Goal: Information Seeking & Learning: Learn about a topic

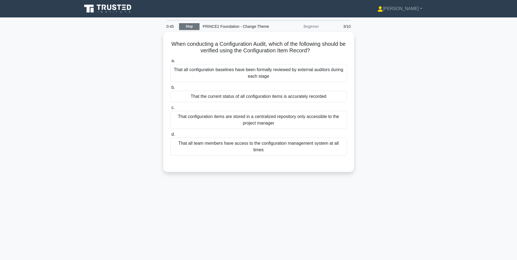
click at [188, 26] on link "Stop" at bounding box center [189, 26] width 20 height 7
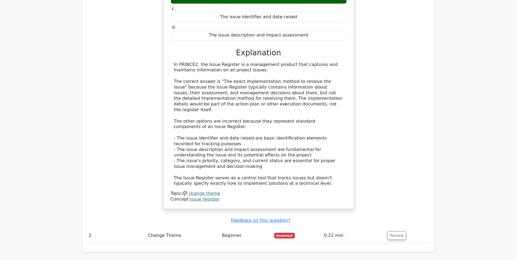
scroll to position [409, 0]
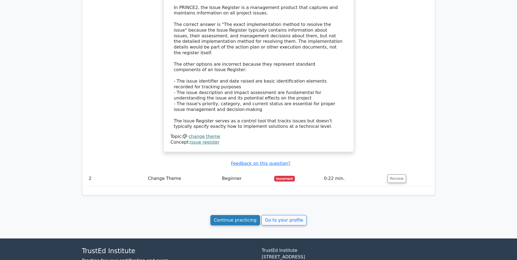
click at [249, 219] on link "Continue practicing" at bounding box center [236, 220] width 50 height 10
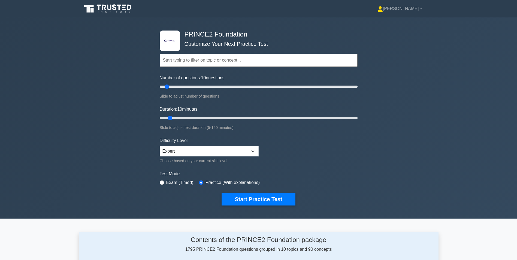
click at [188, 58] on input "text" at bounding box center [259, 60] width 198 height 13
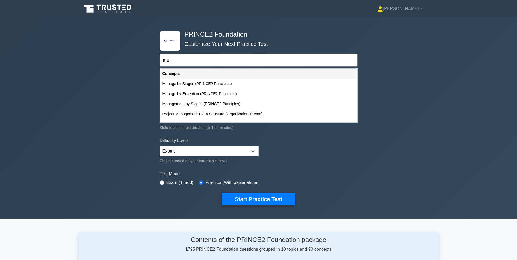
type input "m"
click at [191, 84] on div "Focus on Products (PRINCE2 Principles)" at bounding box center [258, 84] width 197 height 10
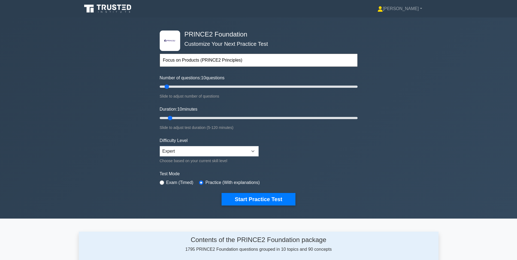
click at [193, 58] on input "Focus on Products (PRINCE2 Principles)" at bounding box center [259, 60] width 198 height 13
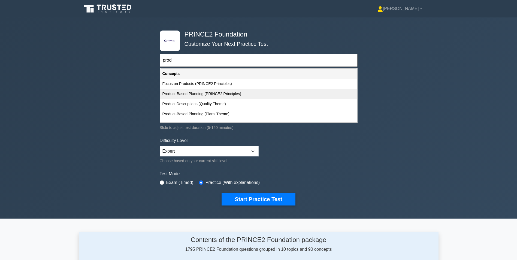
click at [173, 94] on div "Product-Based Planning (PRINCE2 Principles)" at bounding box center [258, 94] width 197 height 10
type input "Product-Based Planning (PRINCE2 Principles)"
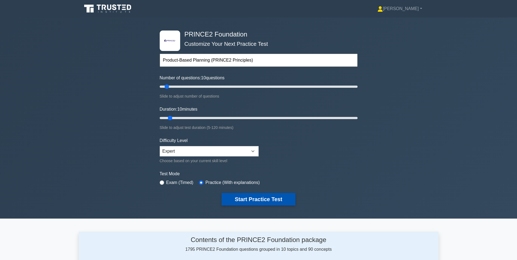
click at [249, 199] on button "Start Practice Test" at bounding box center [259, 199] width 74 height 13
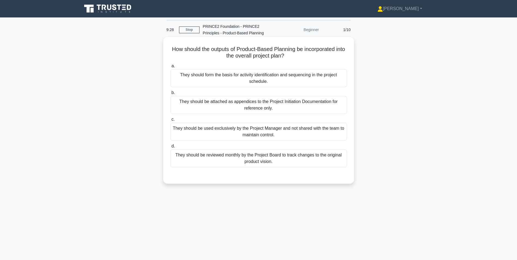
click at [256, 79] on div "They should form the basis for activity identification and sequencing in the pr…" at bounding box center [258, 78] width 177 height 18
click at [170, 68] on input "a. They should form the basis for activity identification and sequencing in the…" at bounding box center [170, 66] width 0 height 4
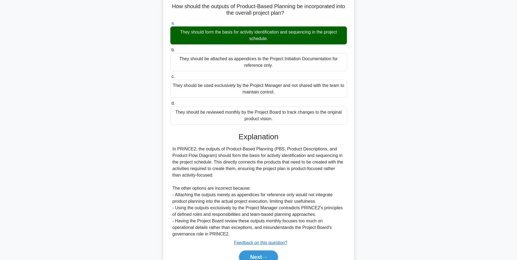
scroll to position [70, 0]
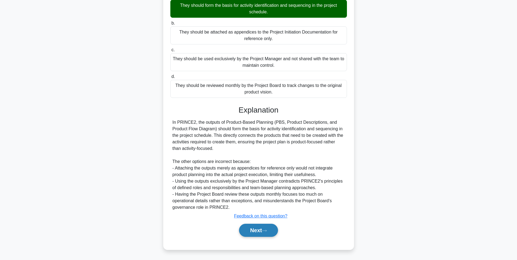
click at [256, 229] on button "Next" at bounding box center [258, 230] width 39 height 13
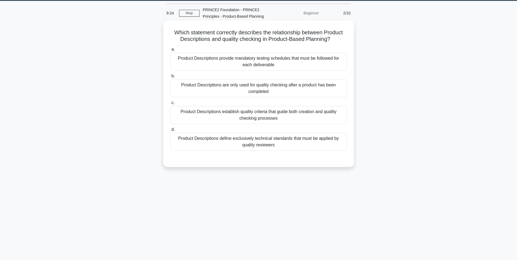
scroll to position [7, 0]
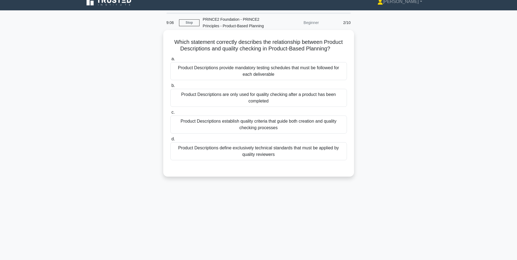
click at [262, 124] on div "Product Descriptions establish quality criteria that guide both creation and qu…" at bounding box center [258, 125] width 177 height 18
click at [170, 114] on input "c. Product Descriptions establish quality criteria that guide both creation and…" at bounding box center [170, 113] width 0 height 4
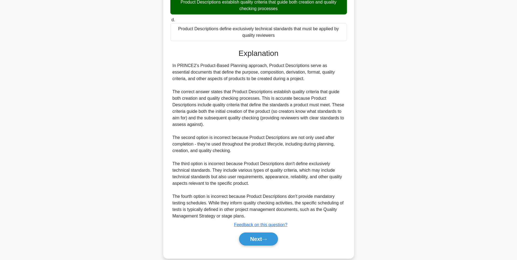
scroll to position [135, 0]
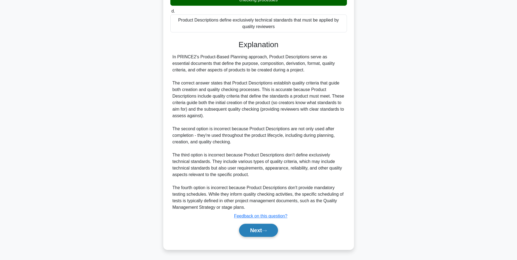
drag, startPoint x: 253, startPoint y: 226, endPoint x: 254, endPoint y: 232, distance: 5.9
click at [254, 231] on button "Next" at bounding box center [258, 230] width 39 height 13
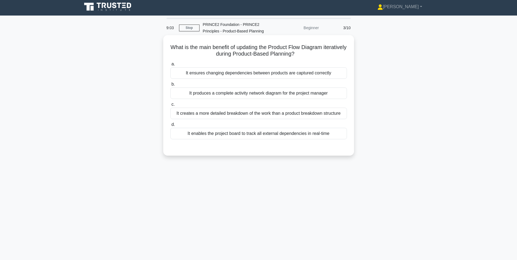
scroll to position [0, 0]
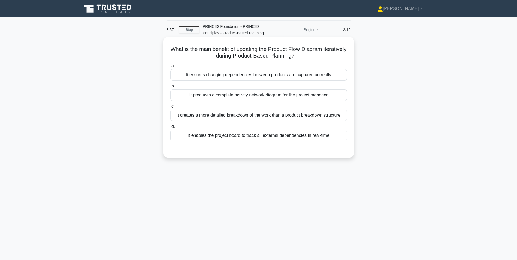
click at [226, 75] on div "It ensures changing dependencies between products are captured correctly" at bounding box center [258, 74] width 177 height 11
click at [170, 68] on input "a. It ensures changing dependencies between products are captured correctly" at bounding box center [170, 66] width 0 height 4
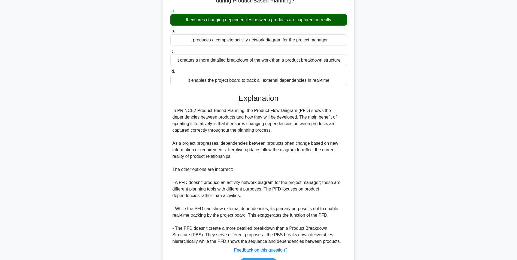
scroll to position [89, 0]
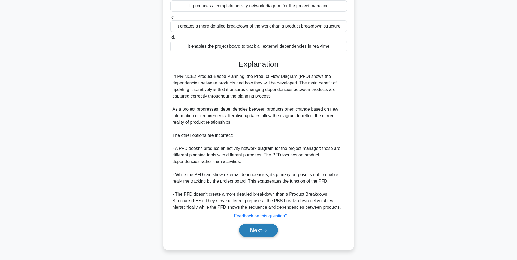
click at [258, 232] on button "Next" at bounding box center [258, 230] width 39 height 13
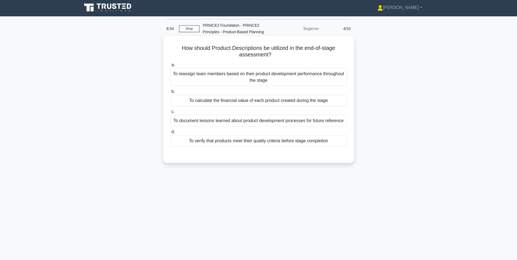
scroll to position [0, 0]
